Goal: Information Seeking & Learning: Learn about a topic

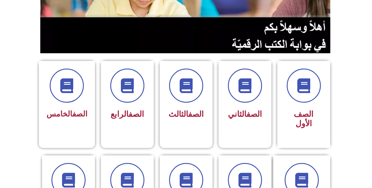
scroll to position [121, 0]
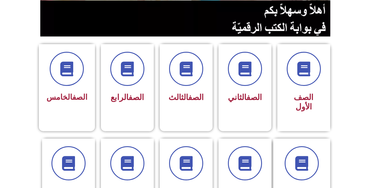
drag, startPoint x: 370, startPoint y: 59, endPoint x: 370, endPoint y: 74, distance: 15.6
click at [370, 74] on section "الصف الأول الصف الثاني الصف الثالث الصف الرابع الصف الخامس" at bounding box center [186, 84] width 372 height 94
drag, startPoint x: 210, startPoint y: 94, endPoint x: 225, endPoint y: 91, distance: 15.2
click at [211, 94] on div "الصف الثالث" at bounding box center [186, 82] width 53 height 77
click at [263, 106] on div "الصف الثاني" at bounding box center [244, 83] width 53 height 78
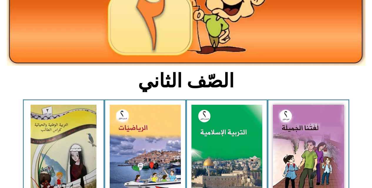
scroll to position [116, 0]
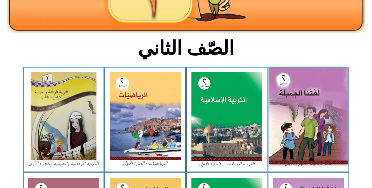
click at [328, 145] on img at bounding box center [308, 116] width 78 height 97
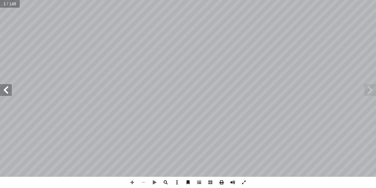
click at [199, 184] on span at bounding box center [199, 182] width 11 height 11
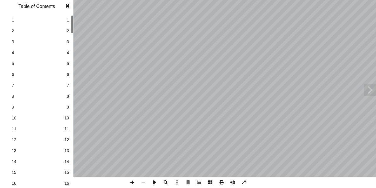
click at [67, 182] on span "16" at bounding box center [66, 183] width 5 height 6
click at [66, 7] on span at bounding box center [67, 6] width 11 height 12
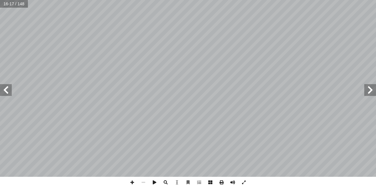
click at [11, 94] on span at bounding box center [6, 90] width 12 height 12
click at [12, 94] on div "١٢ ُ ��ء ْ م ِ ٕ � ْ ا� ِ س ْ ف � ط الن ْ ب َ ير ض ِ ك ْ ف � ح الت ُ ام َ س � ا…" at bounding box center [188, 88] width 376 height 177
click at [7, 92] on span at bounding box center [6, 90] width 12 height 12
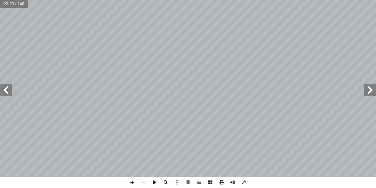
click at [7, 92] on span at bounding box center [6, 90] width 12 height 12
click at [6, 91] on span at bounding box center [6, 90] width 12 height 12
click at [7, 85] on span at bounding box center [6, 90] width 12 height 12
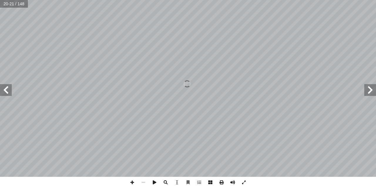
click at [7, 86] on span at bounding box center [6, 90] width 12 height 12
